Goal: Information Seeking & Learning: Check status

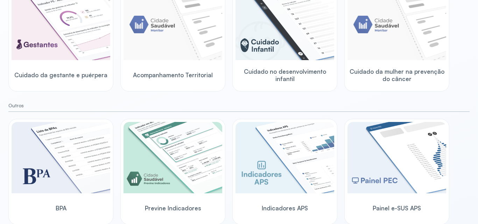
scroll to position [115, 0]
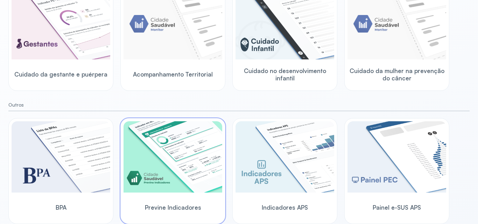
click at [169, 156] on img at bounding box center [172, 156] width 99 height 71
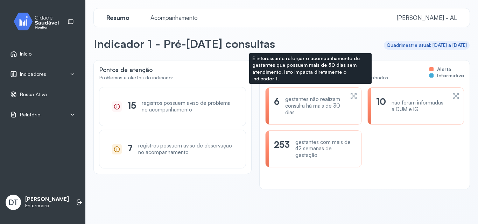
click at [330, 106] on div "gestantes não realizam consulta há mais de 30 dias" at bounding box center [314, 106] width 59 height 20
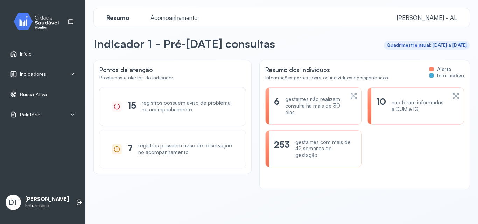
click at [418, 46] on div "Quadrimestre atual: [DATE] a [DATE]" at bounding box center [427, 45] width 80 height 6
click at [330, 54] on header "Indicador 1 - Pré-[DATE] consultas Quadrimestre atual: [DATE] a [DATE]" at bounding box center [282, 45] width 376 height 17
click at [179, 16] on span "Acompanhamento" at bounding box center [174, 17] width 56 height 7
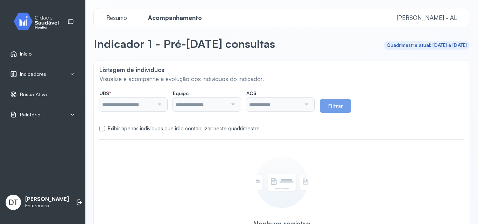
type input "**********"
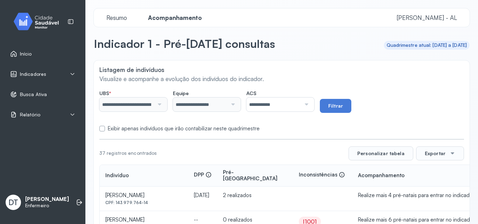
click at [310, 105] on div at bounding box center [305, 105] width 9 height 14
click at [102, 129] on label at bounding box center [102, 129] width 6 height 6
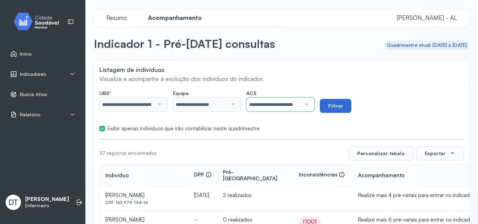
click at [344, 106] on button "Filtrar" at bounding box center [335, 106] width 31 height 14
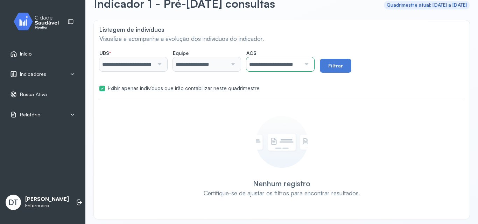
scroll to position [44, 0]
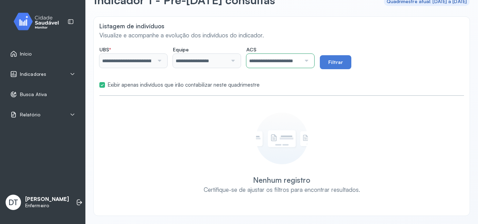
click at [310, 61] on div at bounding box center [305, 61] width 9 height 14
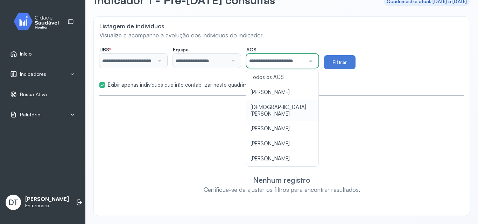
click at [294, 112] on div "**********" at bounding box center [282, 116] width 376 height 199
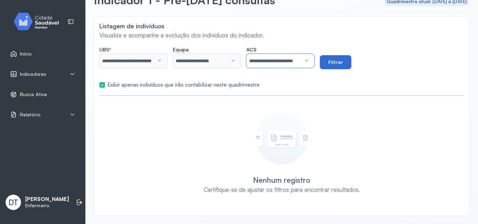
click at [345, 62] on button "Filtrar" at bounding box center [335, 62] width 31 height 14
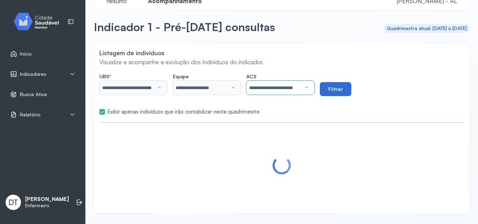
scroll to position [44, 0]
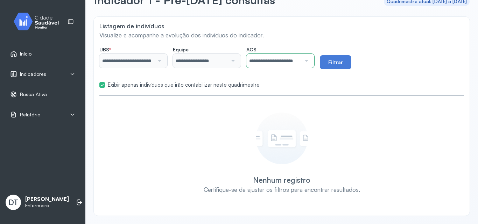
click at [310, 59] on div at bounding box center [305, 61] width 9 height 14
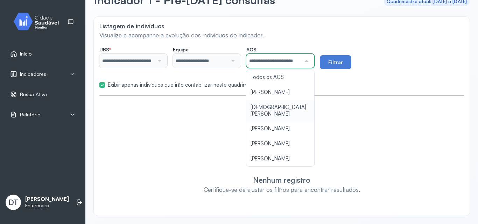
scroll to position [0, 13]
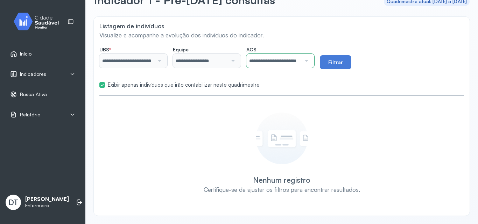
click at [290, 157] on div "**********" at bounding box center [282, 116] width 376 height 199
click at [341, 64] on button "Filtrar" at bounding box center [335, 62] width 31 height 14
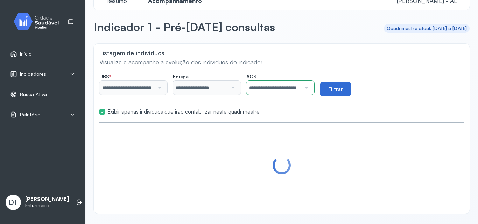
scroll to position [44, 0]
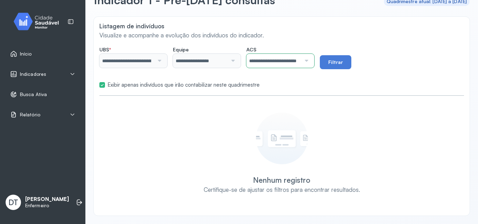
click at [310, 61] on div at bounding box center [305, 61] width 9 height 14
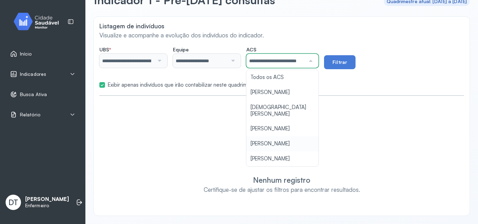
click at [367, 91] on div "**********" at bounding box center [282, 116] width 376 height 199
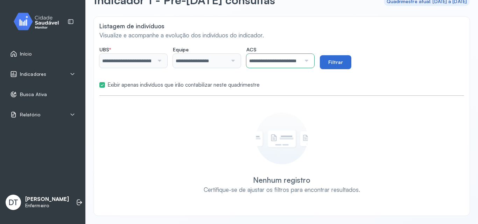
click at [339, 63] on button "Filtrar" at bounding box center [335, 62] width 31 height 14
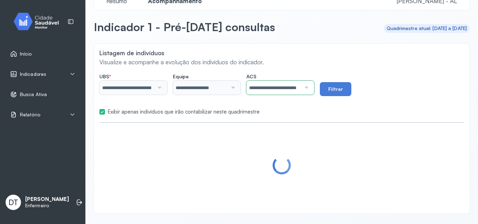
scroll to position [44, 0]
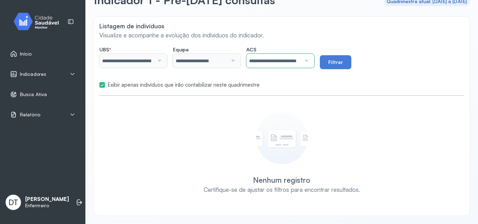
click at [236, 63] on div at bounding box center [231, 61] width 9 height 14
click at [162, 61] on div at bounding box center [158, 61] width 9 height 14
click at [310, 63] on div at bounding box center [305, 61] width 9 height 14
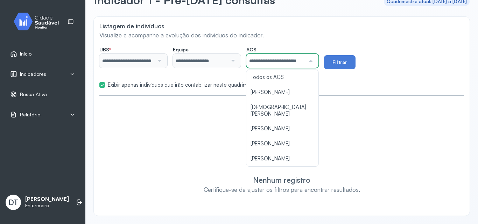
scroll to position [19, 0]
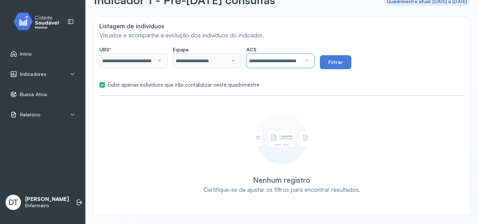
click at [290, 161] on div "**********" at bounding box center [282, 116] width 376 height 199
click at [342, 62] on button "Filtrar" at bounding box center [335, 62] width 31 height 14
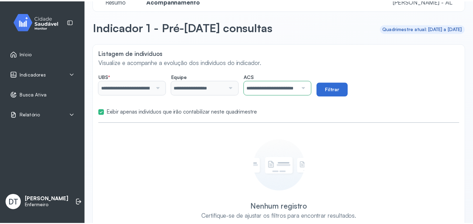
scroll to position [44, 0]
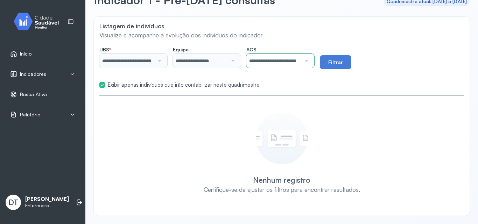
click at [35, 74] on span "Indicadores" at bounding box center [33, 74] width 26 height 6
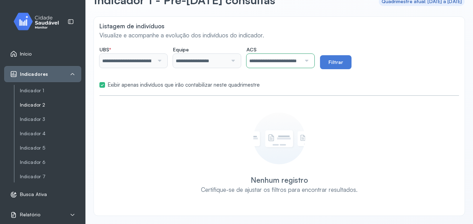
click at [38, 105] on link "Indicador 2" at bounding box center [50, 105] width 61 height 6
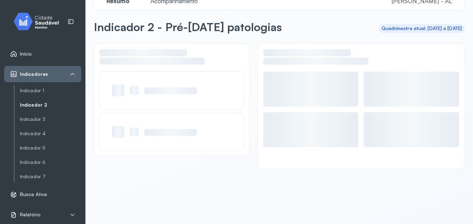
scroll to position [17, 0]
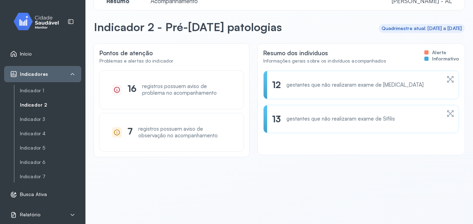
click at [368, 87] on div "gestantes que não realizaram exame de [MEDICAL_DATA]" at bounding box center [354, 85] width 137 height 7
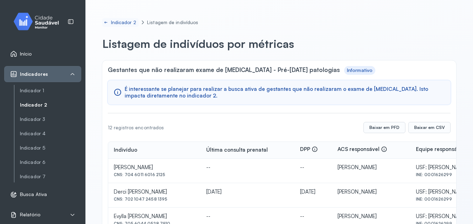
click at [106, 24] on icon at bounding box center [106, 23] width 5 height 6
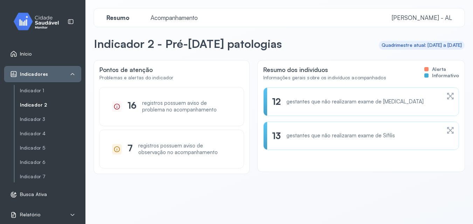
click at [179, 16] on span "Acompanhamento" at bounding box center [174, 17] width 56 height 7
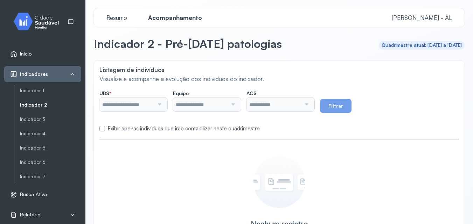
type input "**********"
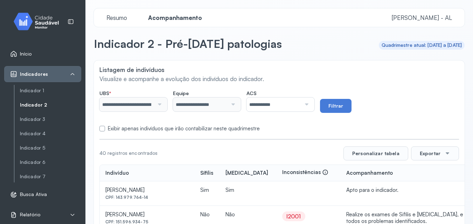
click at [102, 128] on label at bounding box center [102, 129] width 6 height 6
click at [338, 105] on button "Filtrar" at bounding box center [335, 106] width 31 height 14
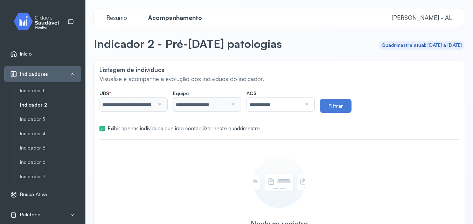
click at [56, 14] on img at bounding box center [38, 21] width 63 height 21
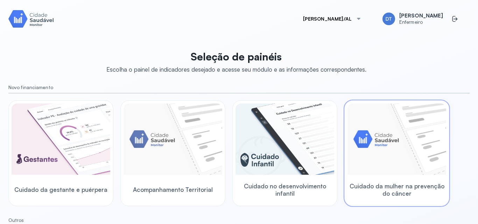
click at [414, 169] on img at bounding box center [396, 139] width 99 height 71
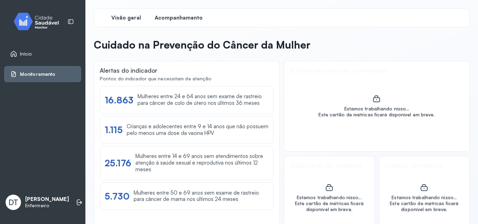
click at [178, 18] on span "Acompanhamento" at bounding box center [179, 18] width 48 height 7
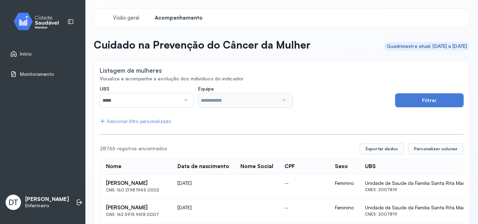
click at [184, 101] on div at bounding box center [184, 100] width 9 height 14
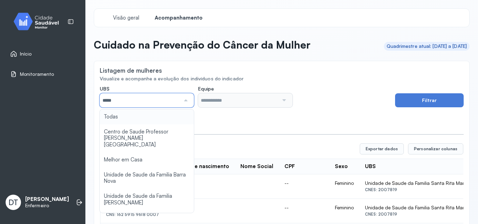
click at [161, 97] on input "*****" at bounding box center [140, 100] width 80 height 14
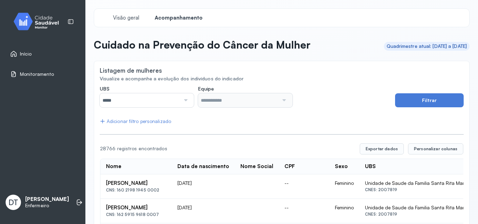
click at [186, 101] on div at bounding box center [184, 100] width 9 height 14
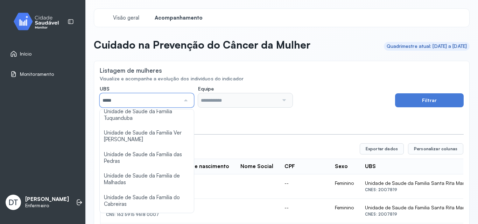
scroll to position [313, 0]
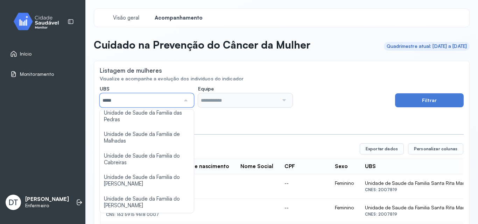
click at [191, 218] on td "[DATE]" at bounding box center [203, 211] width 63 height 24
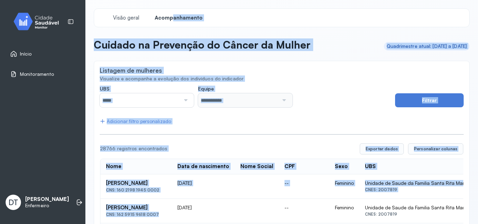
drag, startPoint x: 191, startPoint y: 218, endPoint x: 173, endPoint y: -24, distance: 242.8
click at [173, 0] on html "Início Monitoramento DT [PERSON_NAME] Enfermeiro Visão geral Acompanhamento Cui…" at bounding box center [239, 112] width 478 height 224
